Goal: Transaction & Acquisition: Purchase product/service

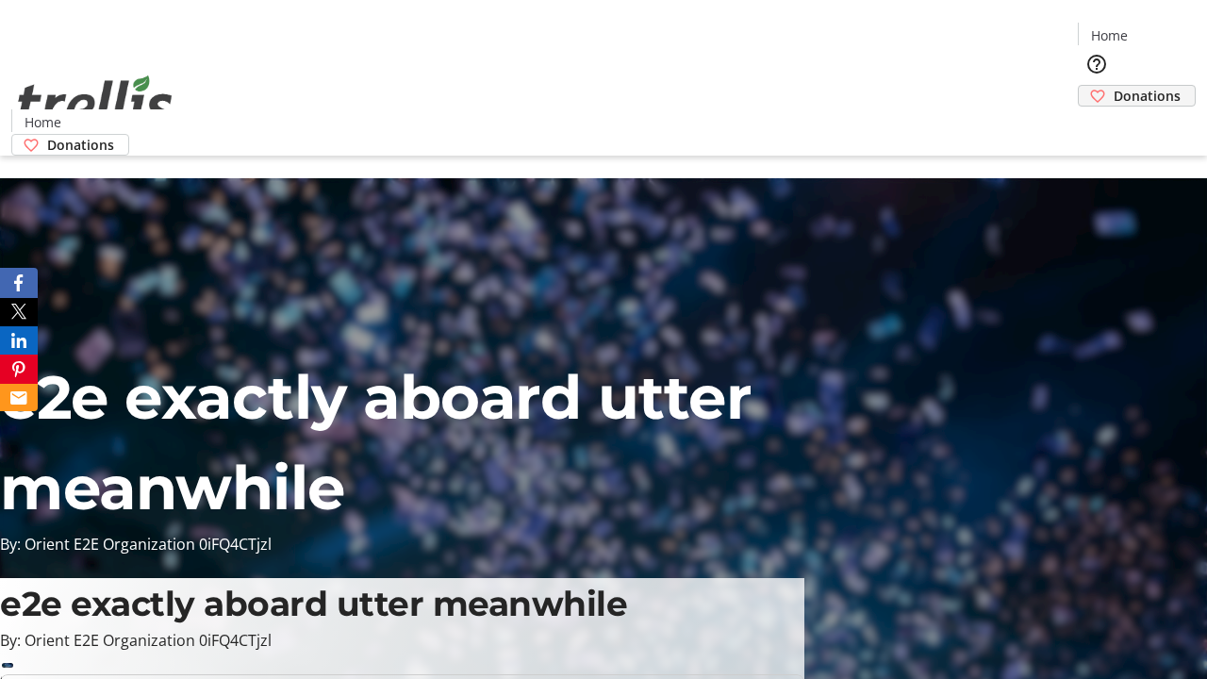
click at [1114, 86] on span "Donations" at bounding box center [1147, 96] width 67 height 20
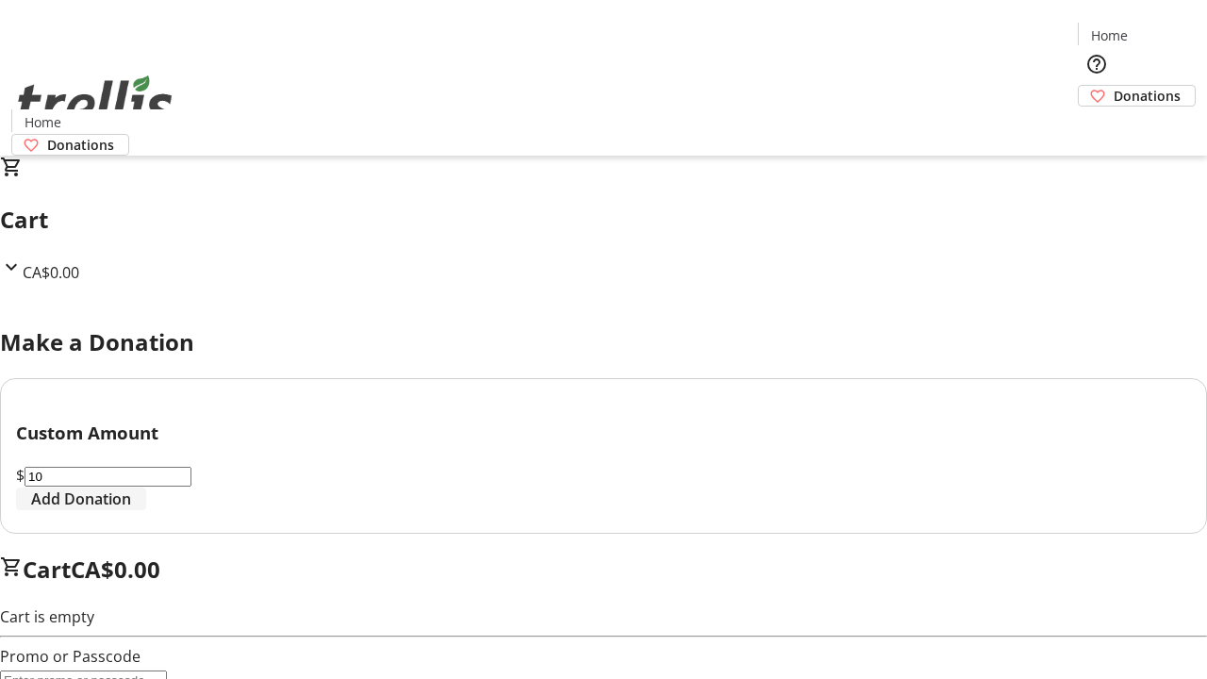
click at [131, 510] on span "Add Donation" at bounding box center [81, 499] width 100 height 23
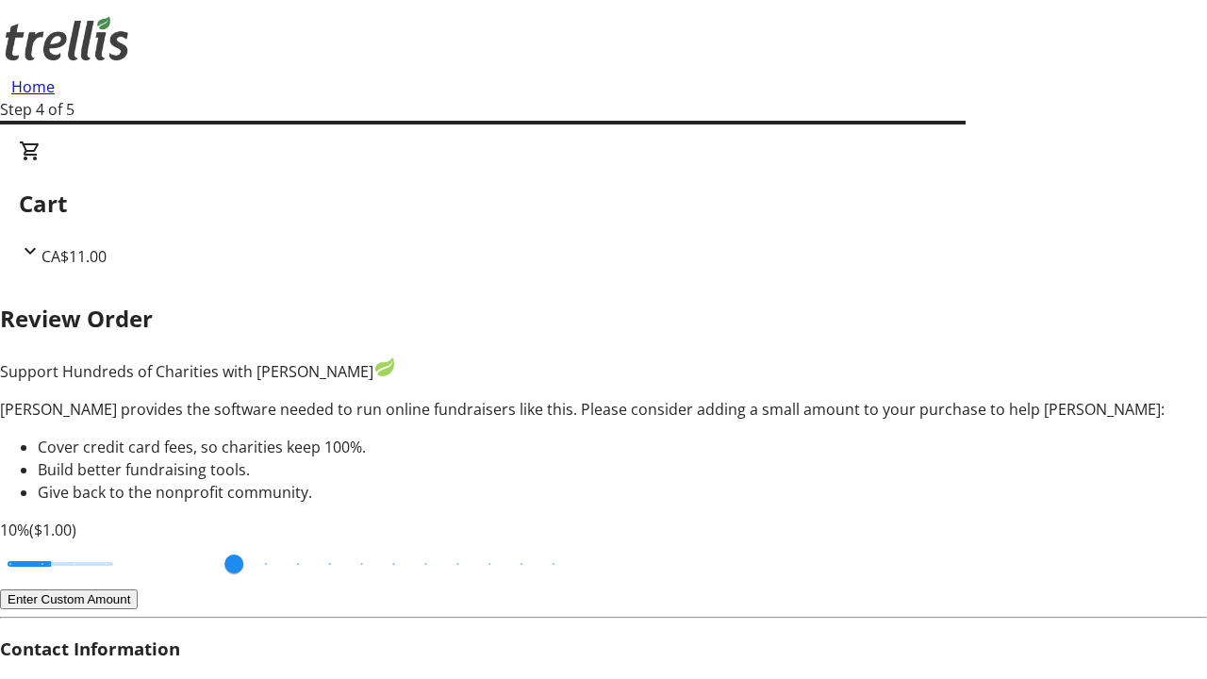
type input "3"
click at [127, 543] on input "Cover fees percentage" at bounding box center [60, 563] width 145 height 41
